Goal: Find specific page/section: Find specific page/section

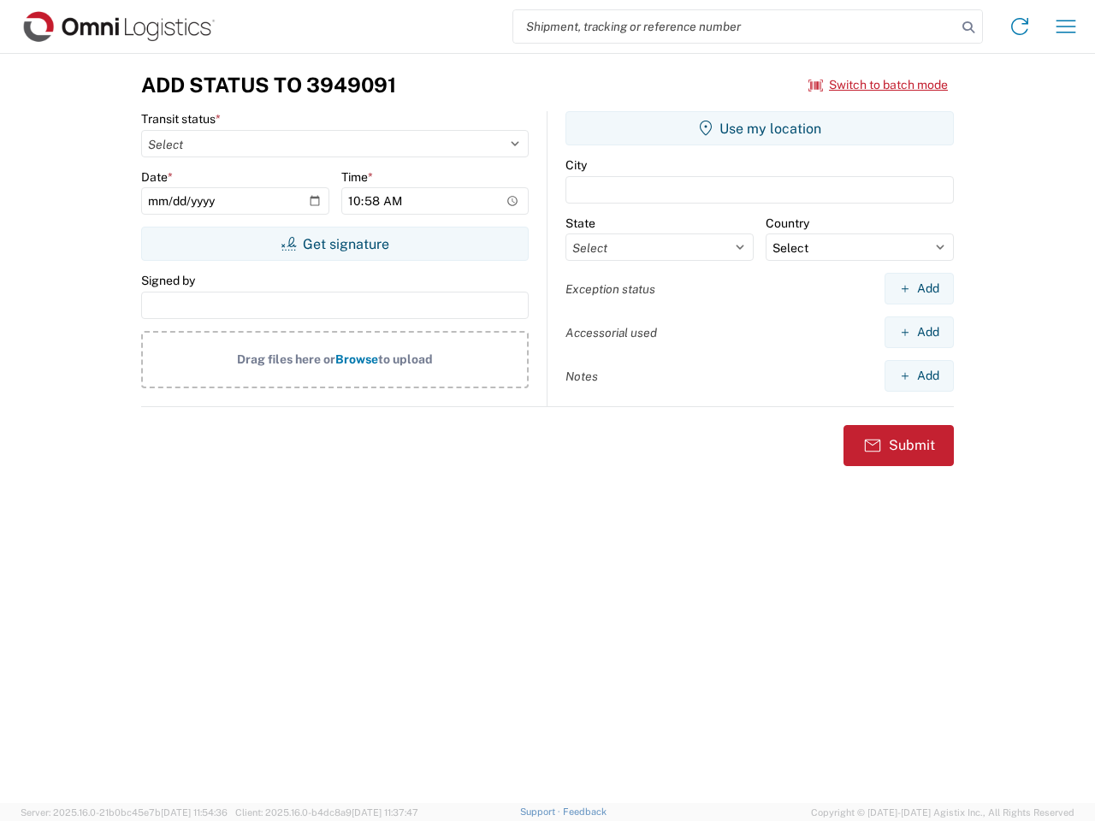
click at [735, 27] on input "search" at bounding box center [734, 26] width 443 height 33
click at [968, 27] on icon at bounding box center [968, 27] width 24 height 24
click at [1020, 27] on icon at bounding box center [1019, 26] width 27 height 27
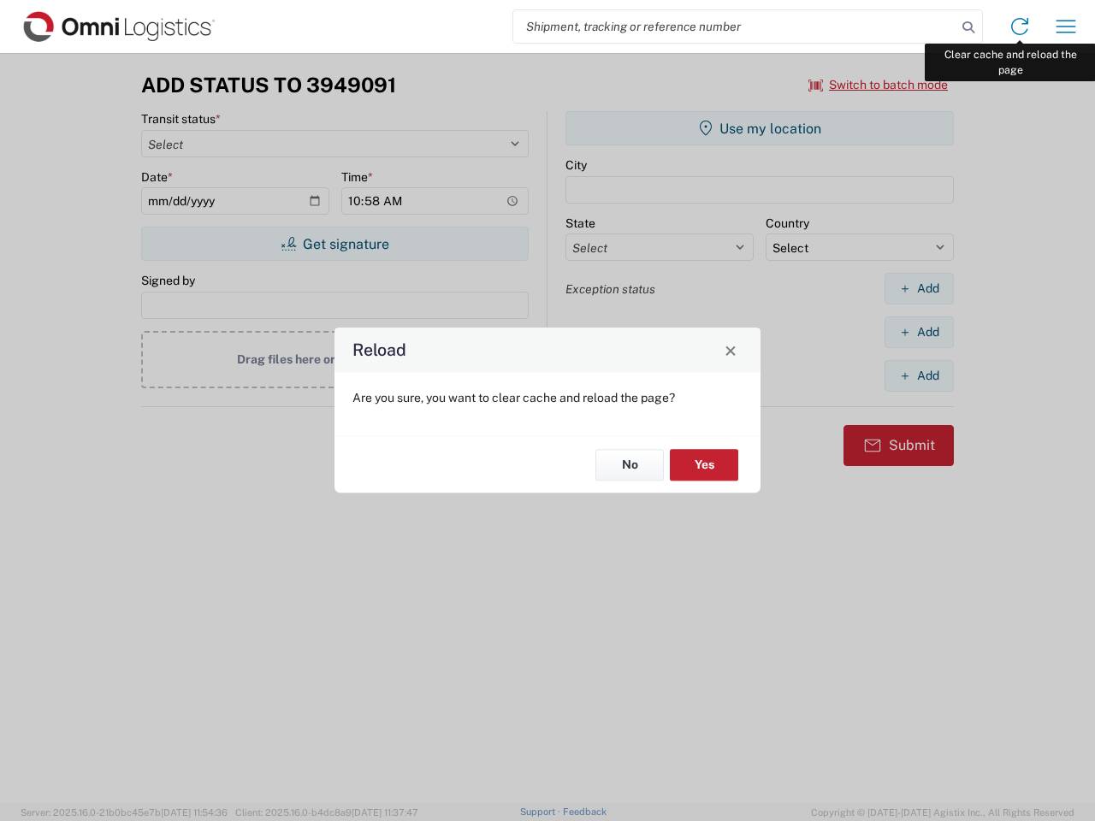
click at [1066, 27] on div "Reload Are you sure, you want to clear cache and reload the page? No Yes" at bounding box center [547, 410] width 1095 height 821
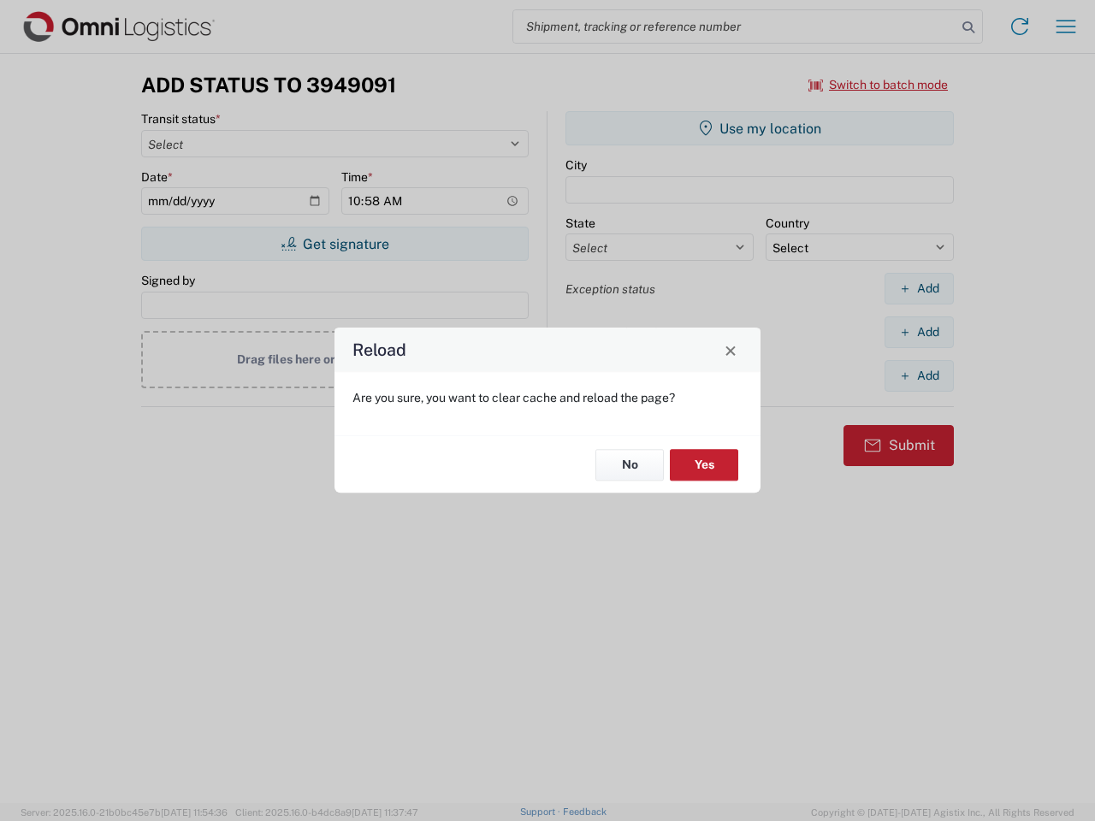
click at [879, 85] on div "Reload Are you sure, you want to clear cache and reload the page? No Yes" at bounding box center [547, 410] width 1095 height 821
click at [334, 244] on div "Reload Are you sure, you want to clear cache and reload the page? No Yes" at bounding box center [547, 410] width 1095 height 821
click at [760, 128] on div "Reload Are you sure, you want to clear cache and reload the page? No Yes" at bounding box center [547, 410] width 1095 height 821
click at [919, 288] on div "Reload Are you sure, you want to clear cache and reload the page? No Yes" at bounding box center [547, 410] width 1095 height 821
click at [919, 332] on div "Reload Are you sure, you want to clear cache and reload the page? No Yes" at bounding box center [547, 410] width 1095 height 821
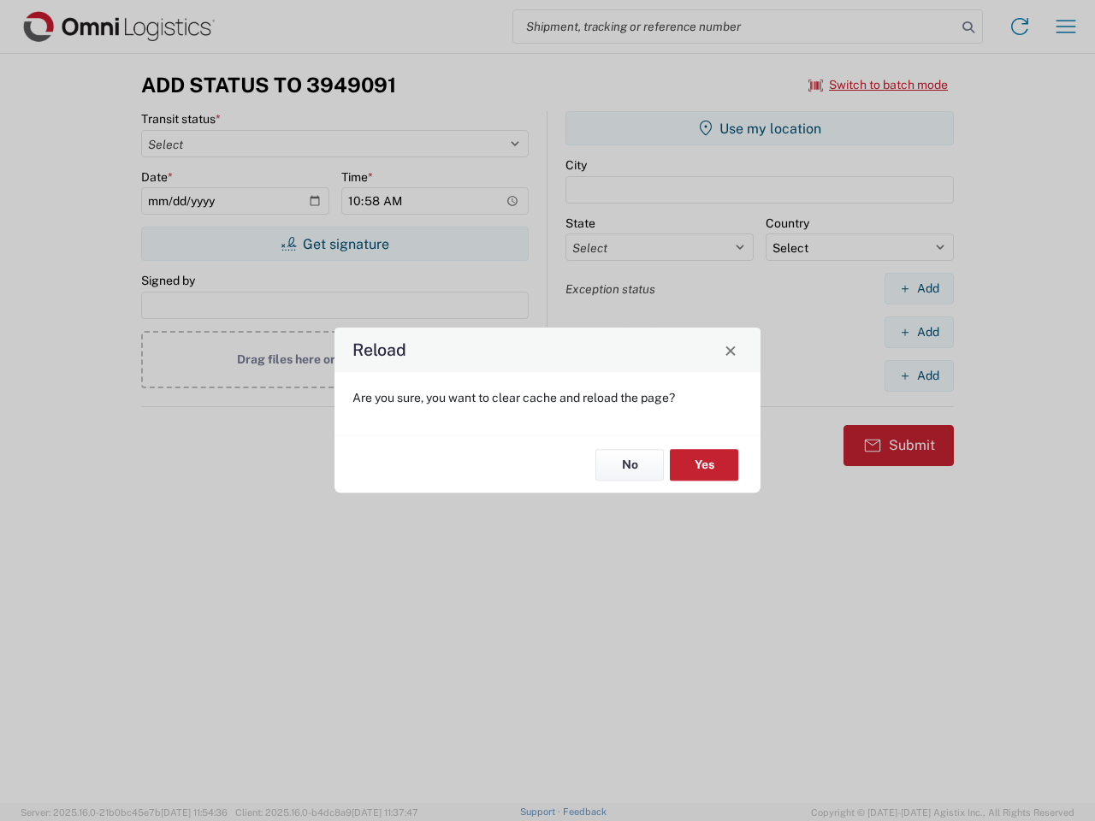
click at [919, 376] on div "Reload Are you sure, you want to clear cache and reload the page? No Yes" at bounding box center [547, 410] width 1095 height 821
